Goal: Navigation & Orientation: Understand site structure

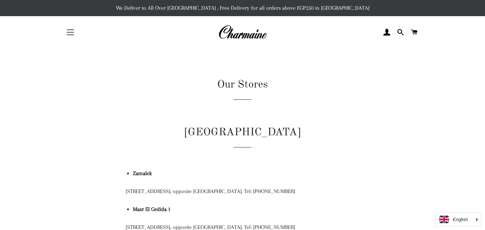
click at [67, 33] on span "button" at bounding box center [70, 32] width 7 height 1
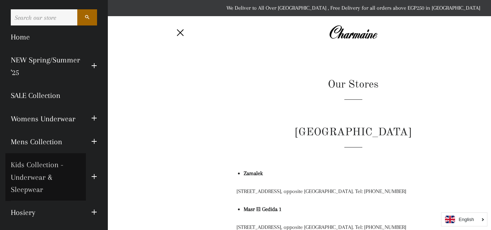
click at [44, 164] on link "Kids Collection - Underwear & Sleepwear" at bounding box center [45, 177] width 80 height 48
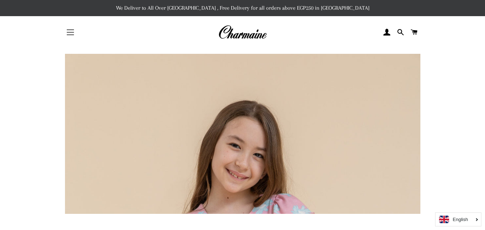
click at [68, 32] on button "Site navigation" at bounding box center [70, 32] width 18 height 18
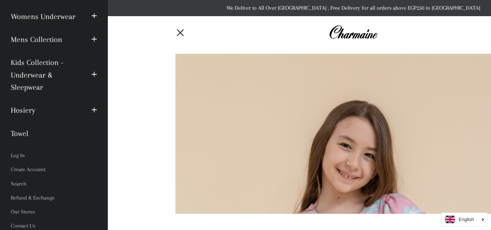
scroll to position [105, 0]
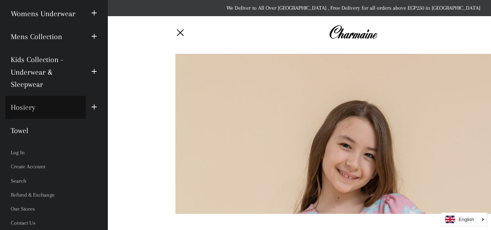
click at [21, 109] on link "Hosiery" at bounding box center [45, 107] width 80 height 23
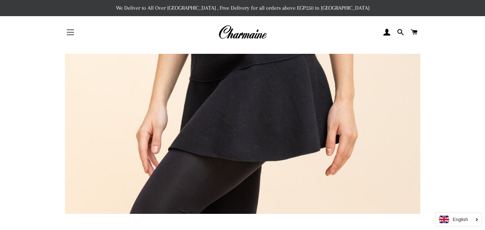
click at [71, 31] on button "Site navigation" at bounding box center [70, 32] width 18 height 18
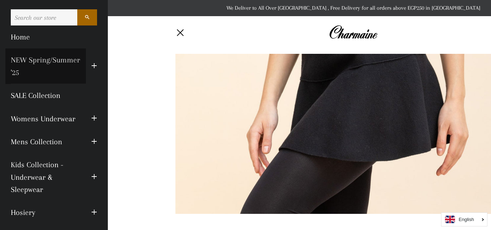
click at [54, 73] on link "NEW Spring/Summer '25" at bounding box center [45, 67] width 80 height 36
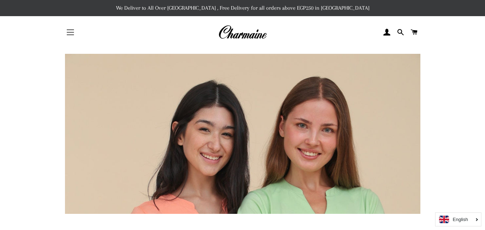
click at [69, 33] on button "Site navigation" at bounding box center [70, 32] width 18 height 18
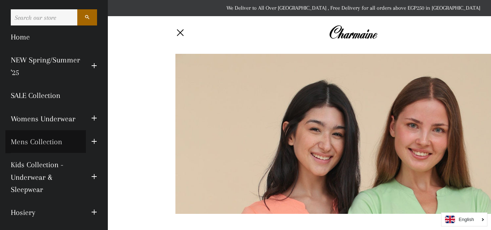
click at [54, 142] on link "Mens Collection" at bounding box center [45, 141] width 80 height 23
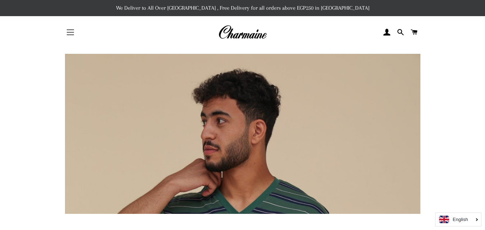
click at [70, 29] on button "Site navigation" at bounding box center [70, 32] width 18 height 18
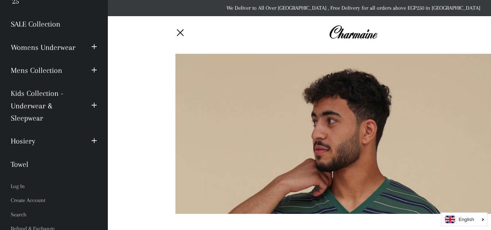
scroll to position [72, 0]
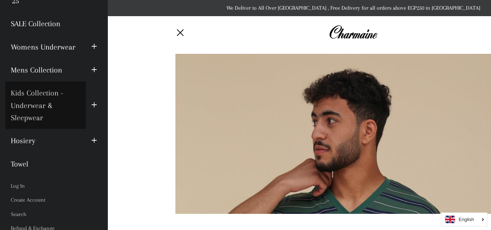
click at [37, 118] on link "Kids Collection - Underwear & Sleepwear" at bounding box center [45, 106] width 80 height 48
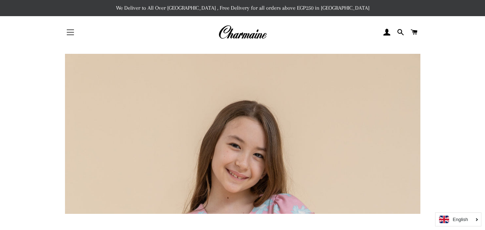
click at [67, 32] on span "button" at bounding box center [70, 32] width 7 height 1
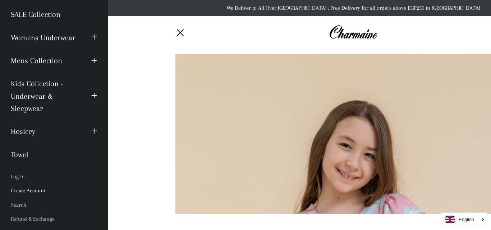
scroll to position [105, 0]
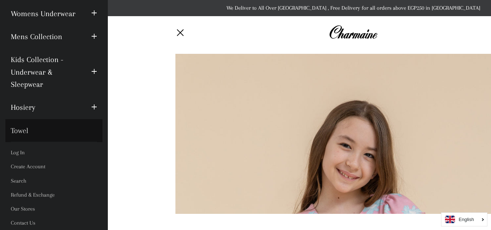
click at [22, 130] on link "Towel" at bounding box center [53, 130] width 97 height 23
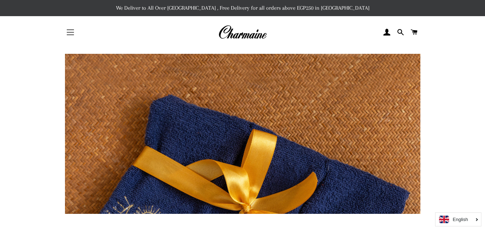
click at [72, 32] on span "button" at bounding box center [70, 32] width 7 height 1
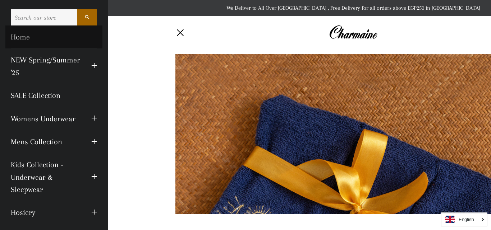
click at [21, 34] on link "Home" at bounding box center [53, 37] width 97 height 23
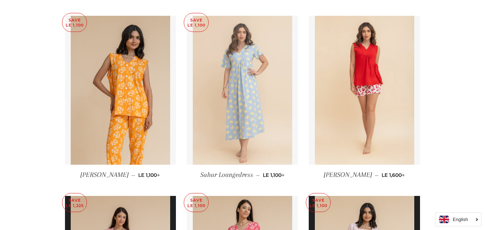
scroll to position [1473, 0]
